Goal: Transaction & Acquisition: Purchase product/service

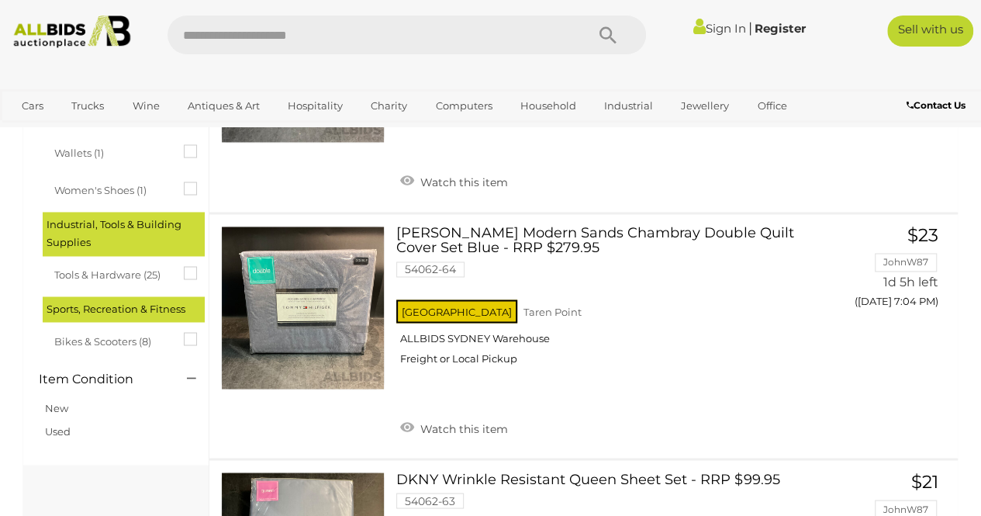
scroll to position [1159, 0]
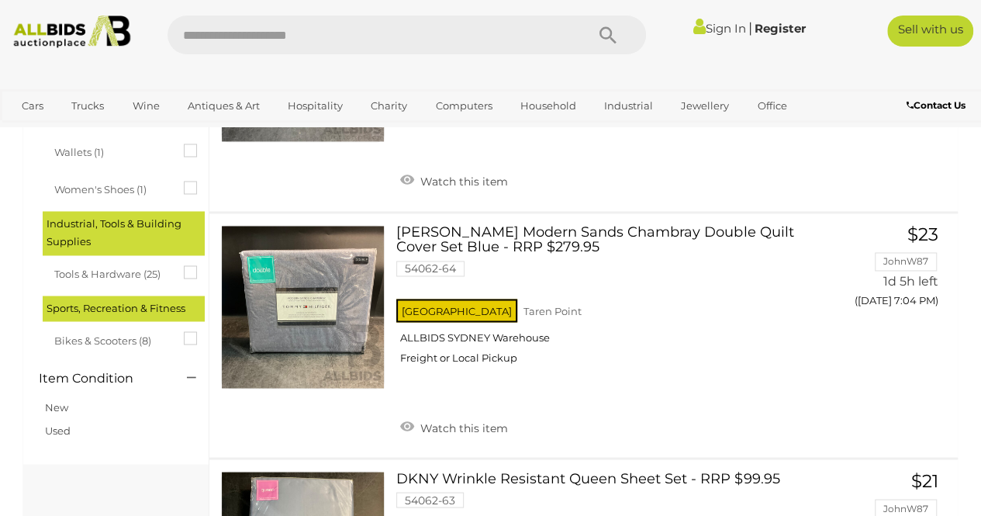
click at [121, 339] on span "Bikes & Scooters (8)" at bounding box center [112, 338] width 116 height 22
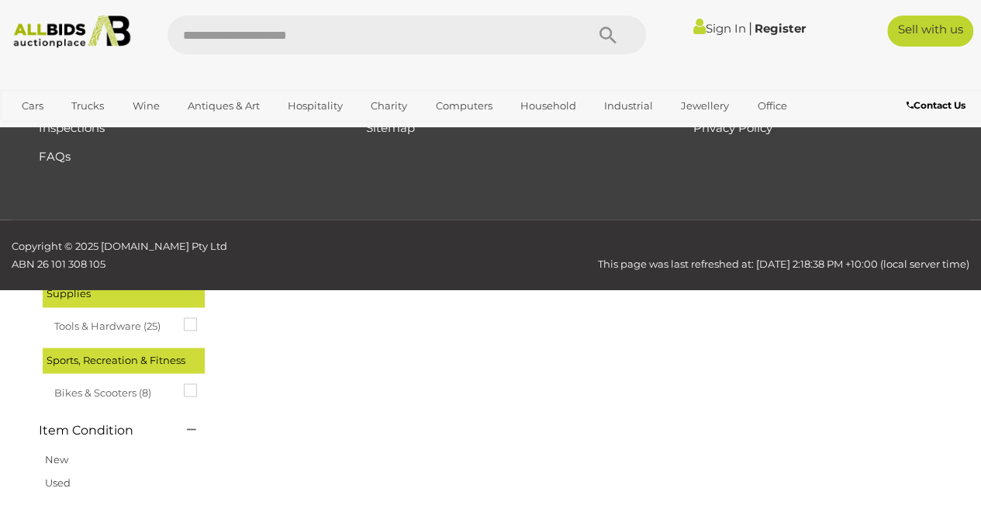
scroll to position [0, 0]
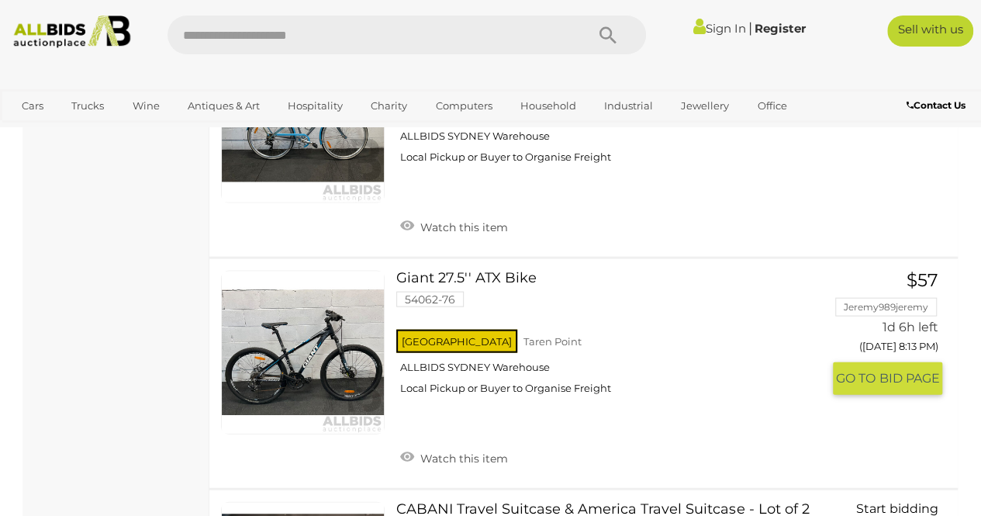
scroll to position [1564, 0]
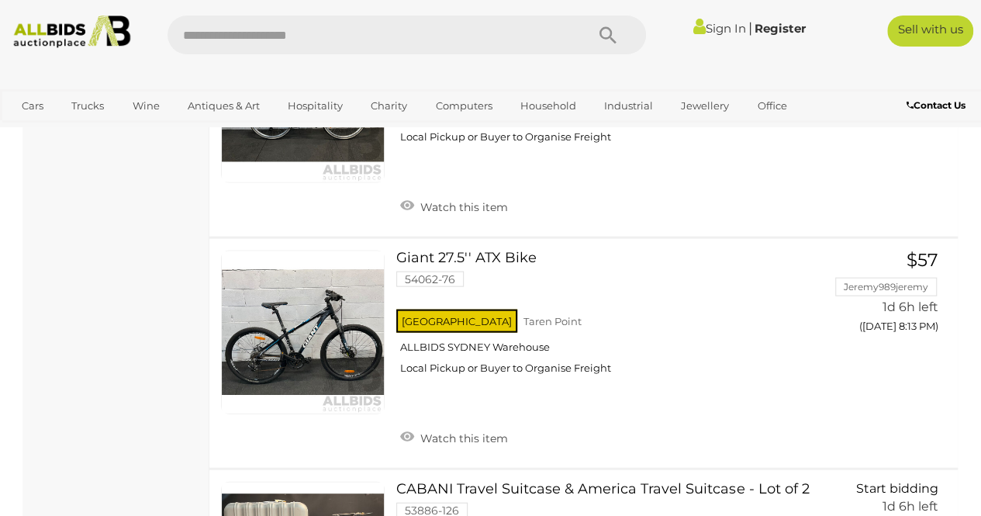
scroll to position [65, 0]
